Goal: Find specific page/section: Find specific page/section

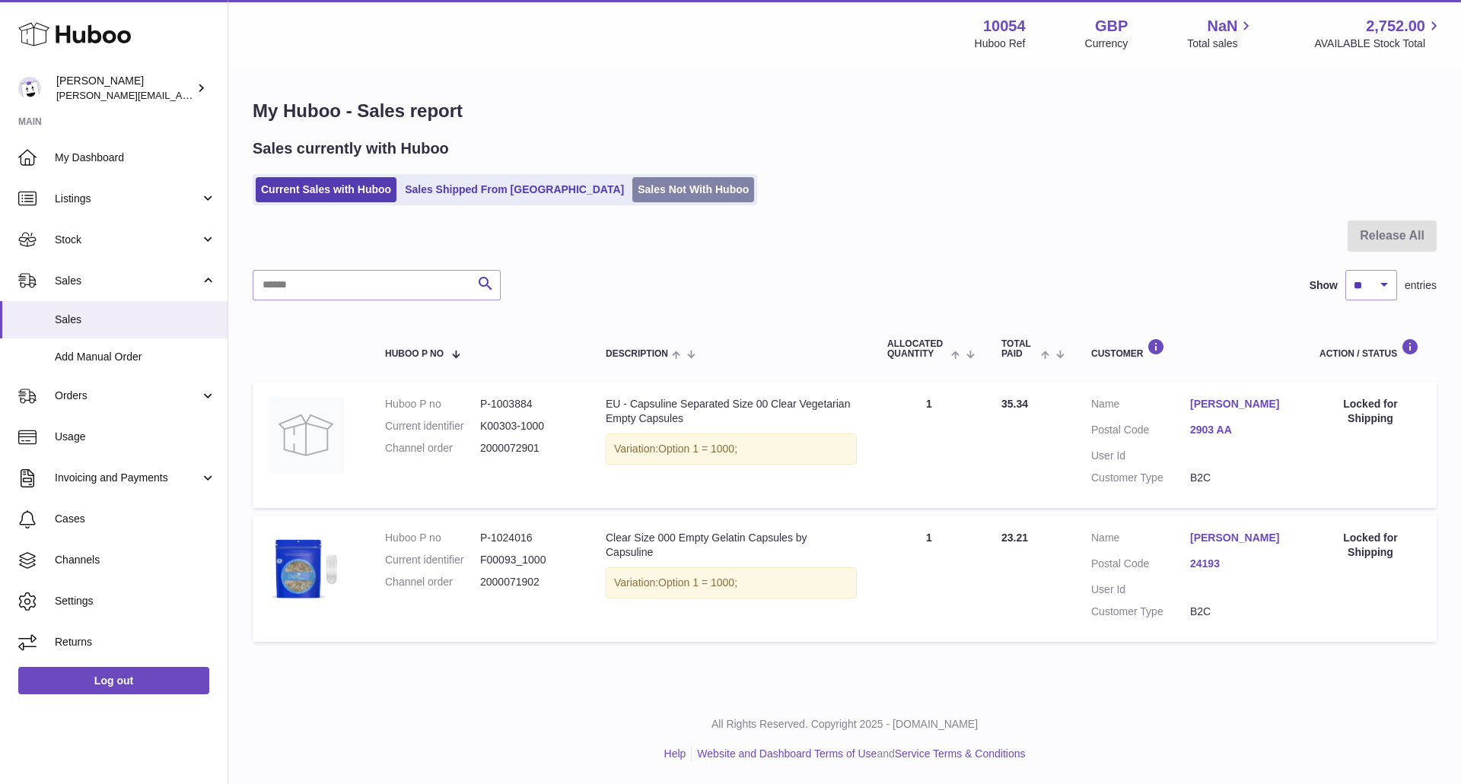
click at [632, 183] on link "Sales Not With Huboo" at bounding box center [693, 189] width 122 height 25
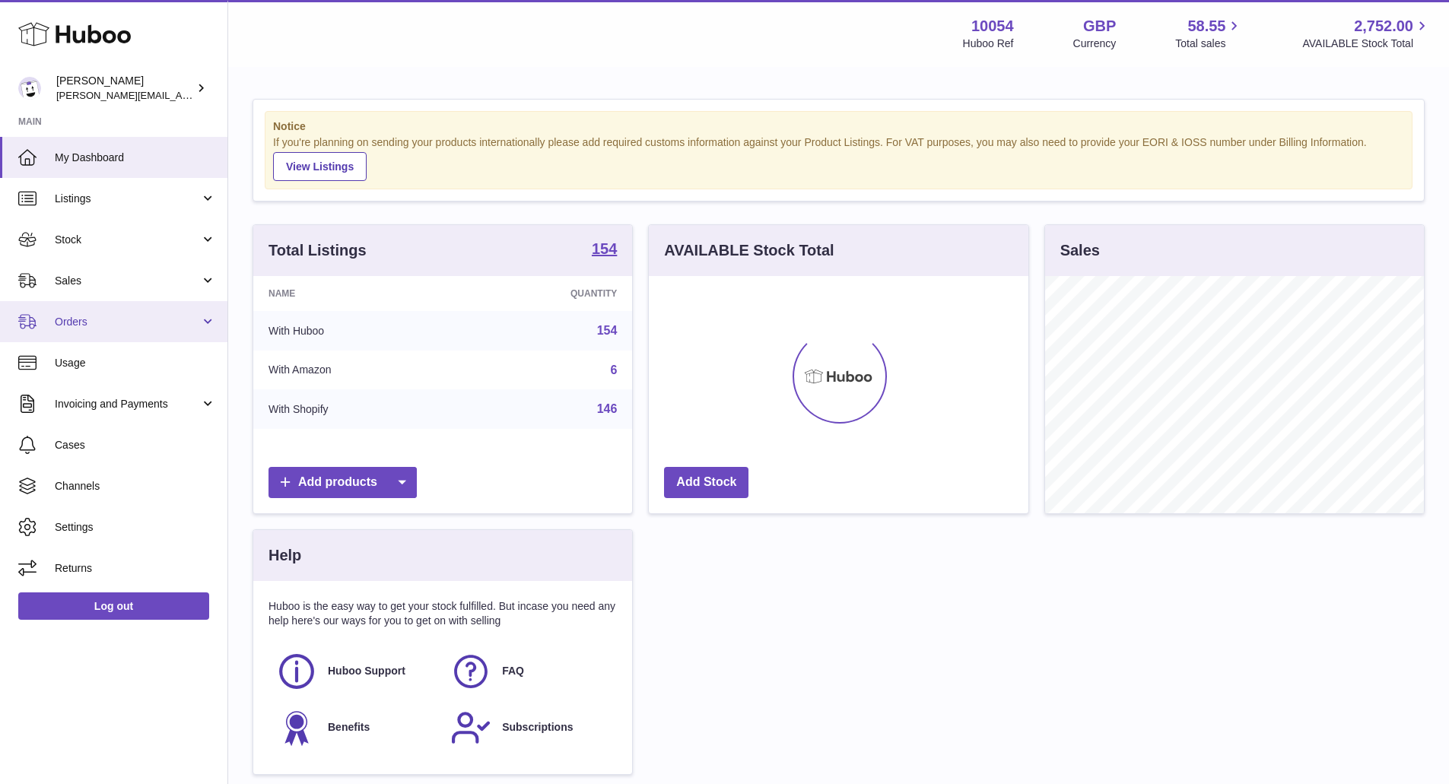
scroll to position [237, 380]
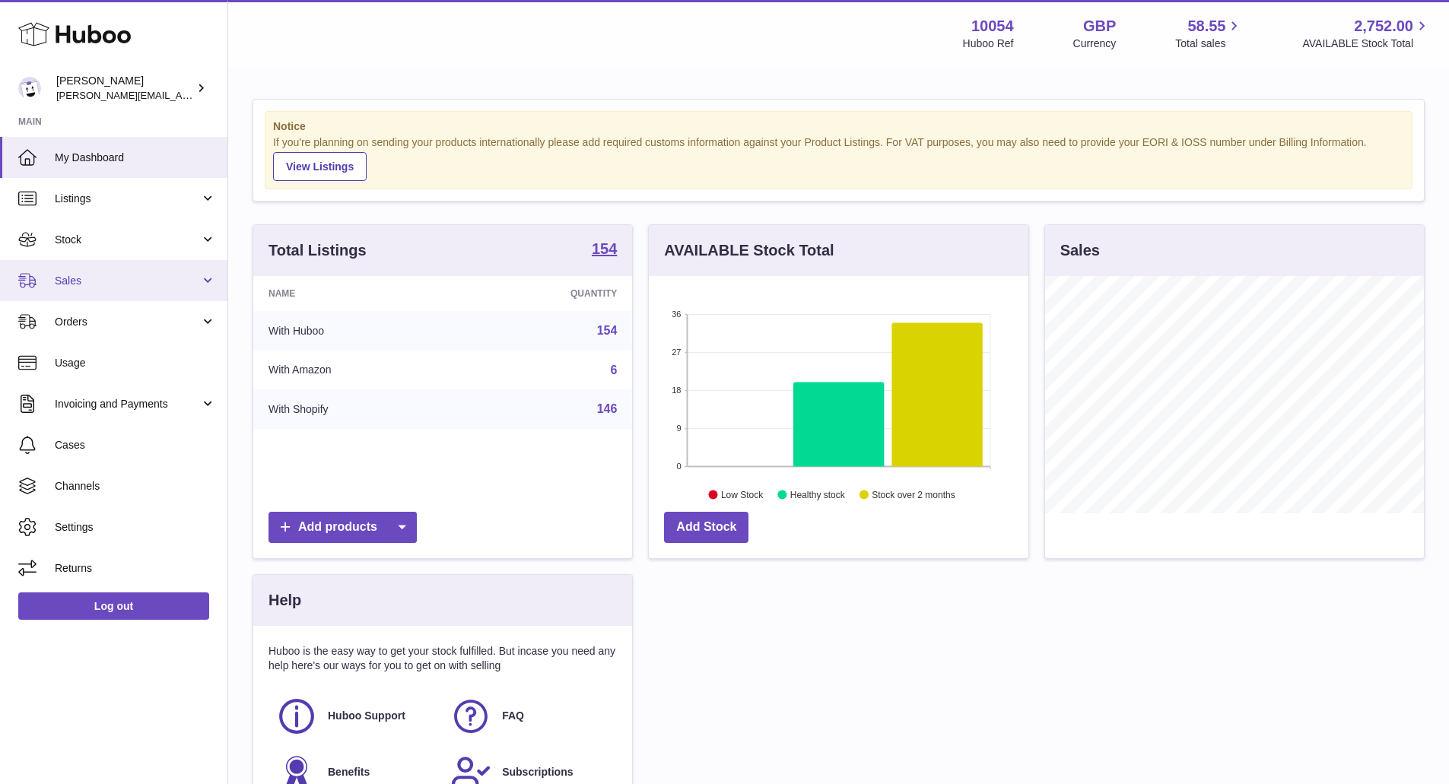
click at [56, 275] on span "Sales" at bounding box center [127, 281] width 145 height 14
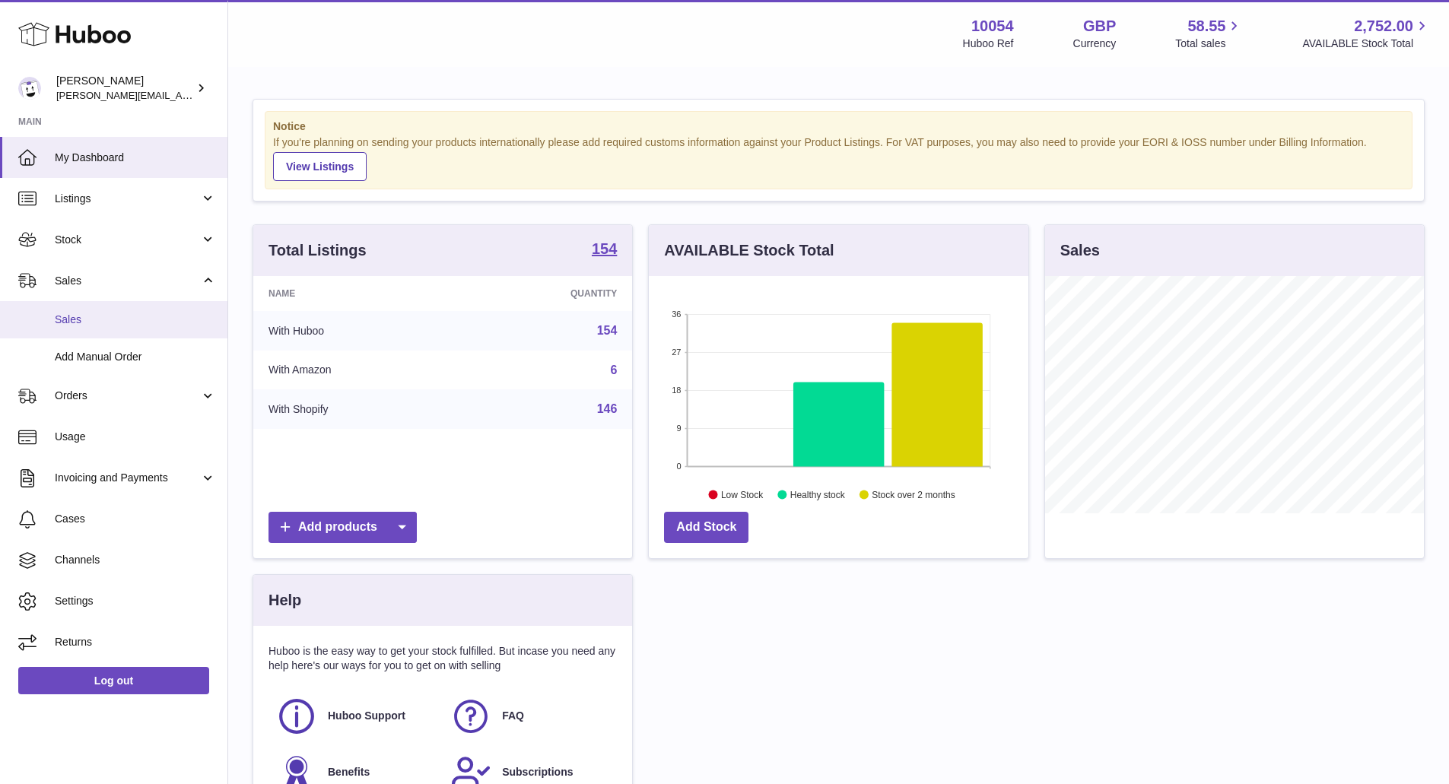
click at [72, 315] on span "Sales" at bounding box center [135, 320] width 161 height 14
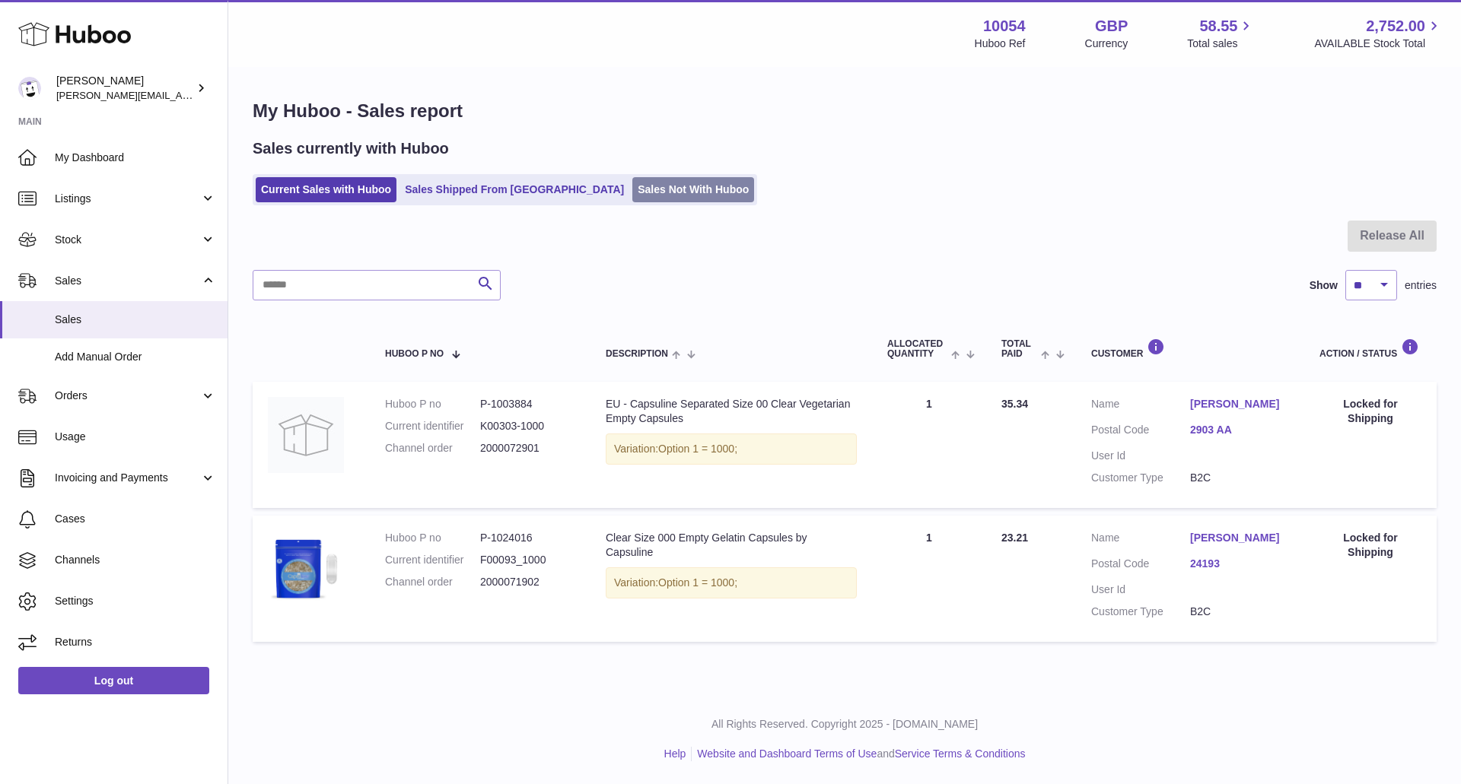
click at [632, 198] on link "Sales Not With Huboo" at bounding box center [693, 189] width 122 height 25
